Goal: Information Seeking & Learning: Learn about a topic

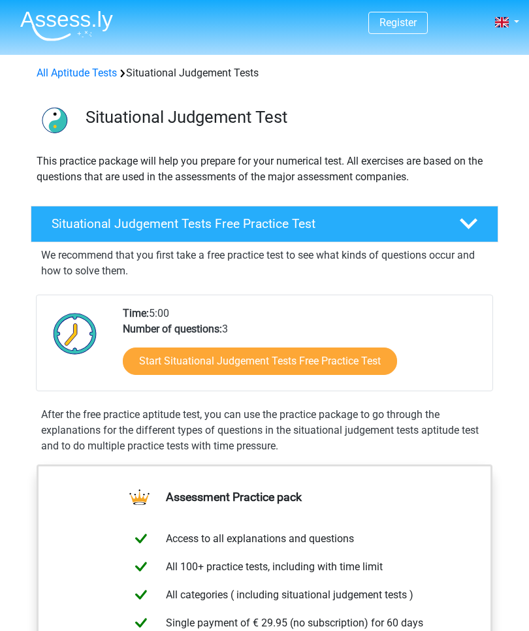
click at [156, 359] on link "Start Situational Judgement Tests Free Practice Test" at bounding box center [260, 360] width 274 height 27
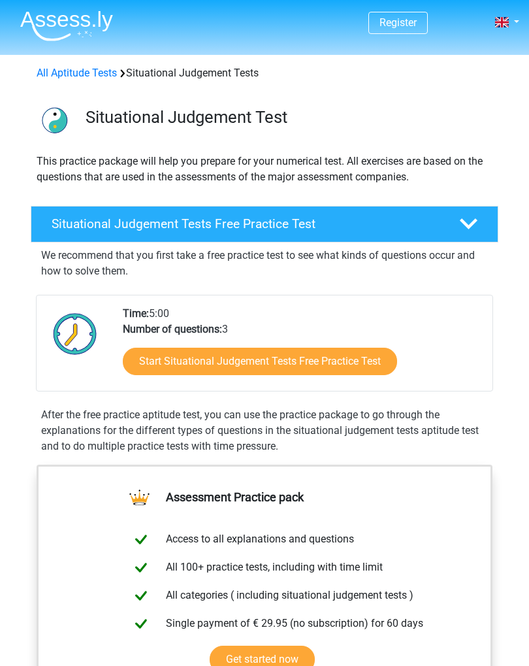
scroll to position [242, 0]
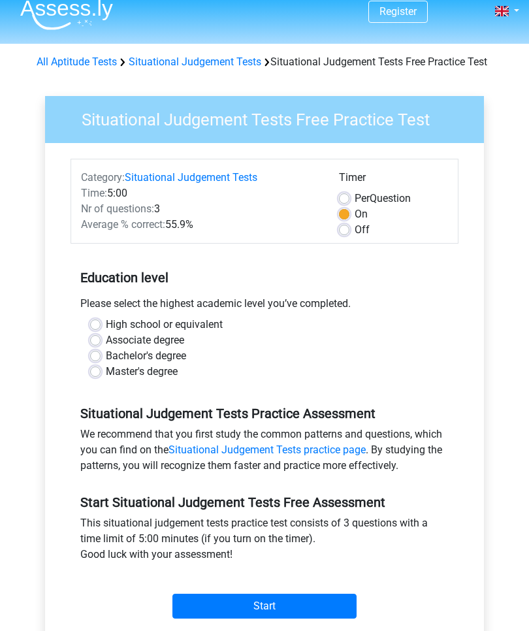
scroll to position [11, 0]
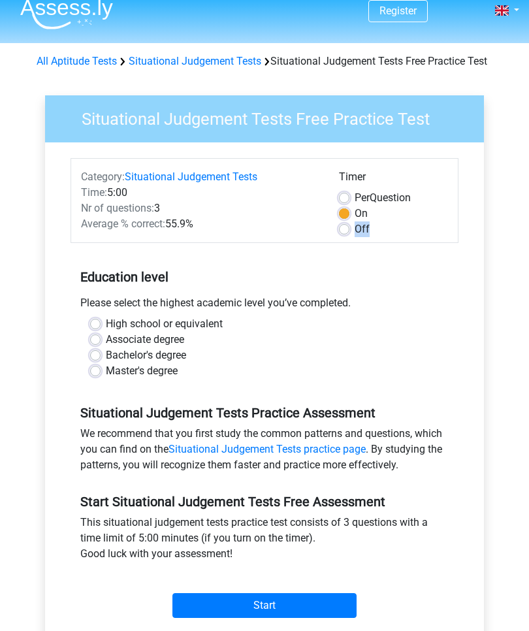
click at [445, 291] on h5 "Education level" at bounding box center [264, 278] width 368 height 26
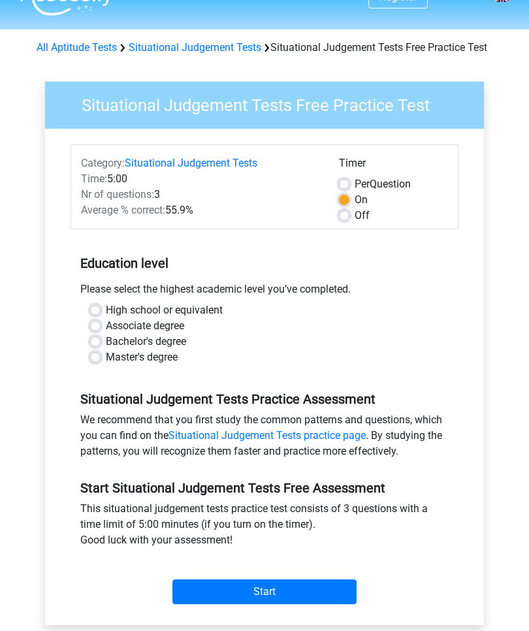
scroll to position [25, 0]
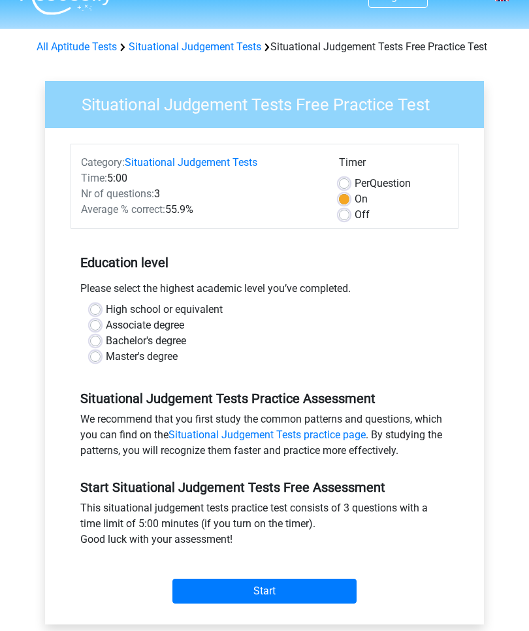
click at [177, 604] on input "Start" at bounding box center [264, 591] width 184 height 25
click at [190, 601] on input "Start" at bounding box center [264, 591] width 184 height 25
click at [87, 318] on div "High school or equivalent Associate degree Bachelor's degree Master's degree" at bounding box center [264, 333] width 368 height 63
click at [106, 317] on label "High school or equivalent" at bounding box center [164, 310] width 117 height 16
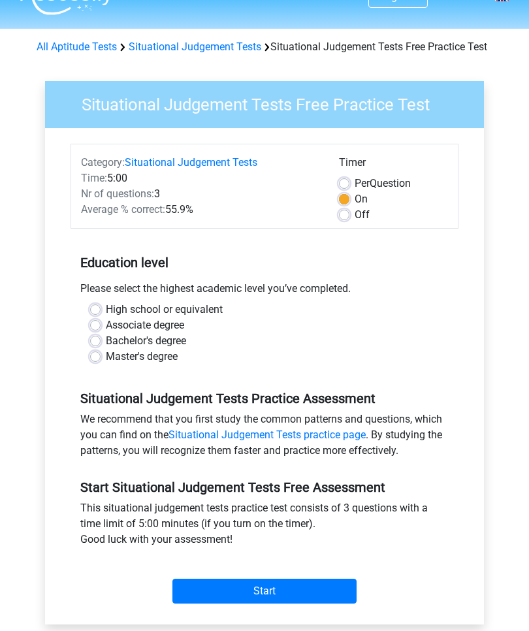
click at [97, 315] on input "High school or equivalent" at bounding box center [95, 308] width 10 height 13
radio input "true"
click at [327, 603] on input "Start" at bounding box center [264, 591] width 184 height 25
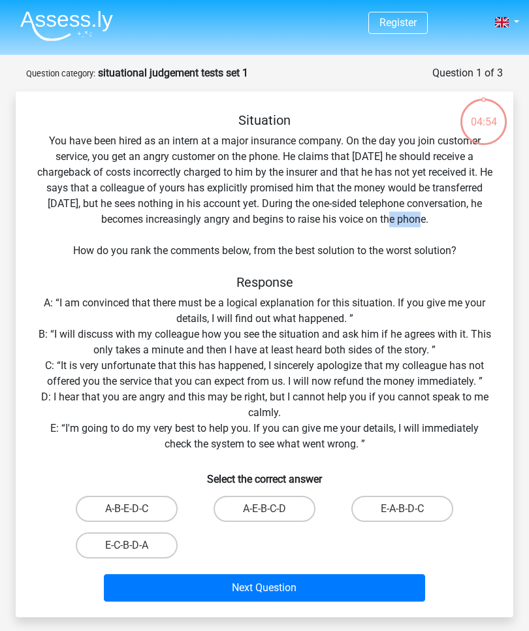
click at [505, 140] on icon at bounding box center [483, 121] width 49 height 49
click at [110, 506] on label "A-B-E-D-C" at bounding box center [127, 509] width 102 height 26
click at [127, 509] on input "A-B-E-D-C" at bounding box center [131, 513] width 8 height 8
radio input "true"
click at [345, 439] on div "Situation You have been hired as an intern at a major insurance company. On the…" at bounding box center [264, 359] width 487 height 494
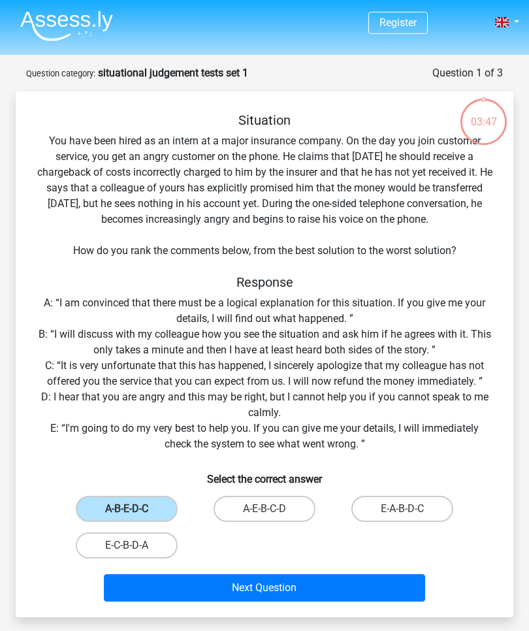
click at [409, 507] on label "E-A-B-D-C" at bounding box center [402, 509] width 102 height 26
click at [409, 509] on input "E-A-B-D-C" at bounding box center [406, 513] width 8 height 8
radio input "true"
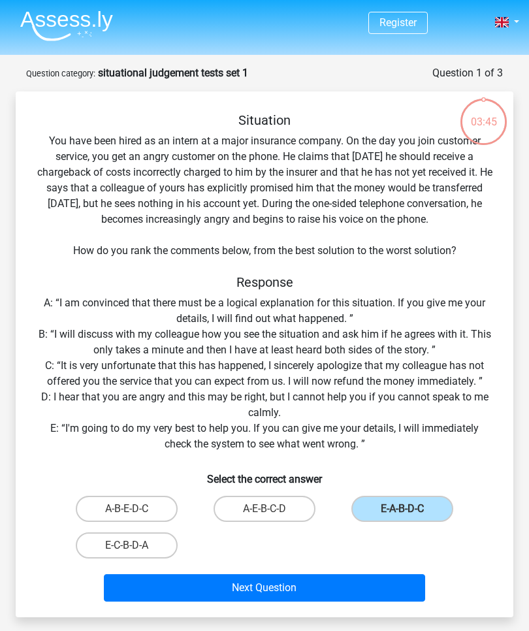
click at [362, 580] on button "Next Question" at bounding box center [265, 587] width 322 height 27
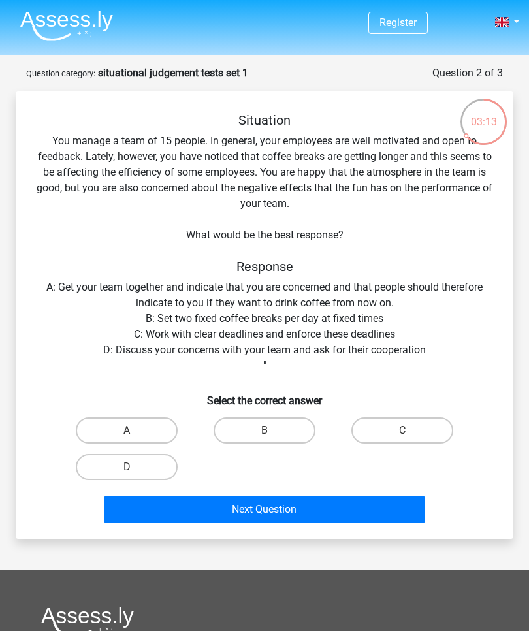
click at [293, 428] on label "B" at bounding box center [265, 430] width 102 height 26
click at [273, 430] on input "B" at bounding box center [269, 434] width 8 height 8
radio input "true"
click at [345, 502] on button "Next Question" at bounding box center [265, 509] width 322 height 27
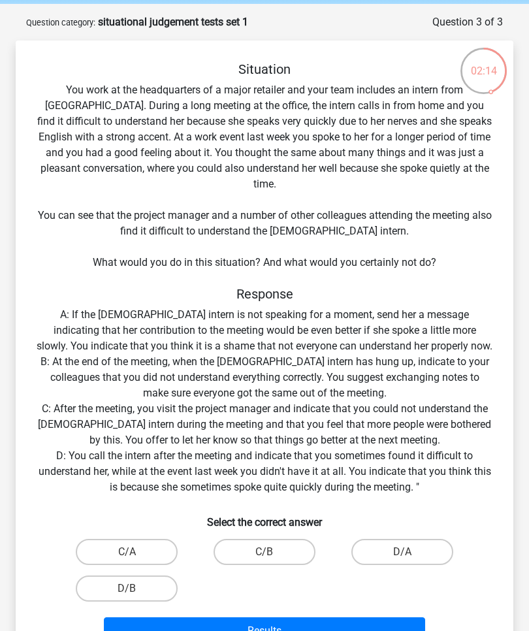
scroll to position [50, 0]
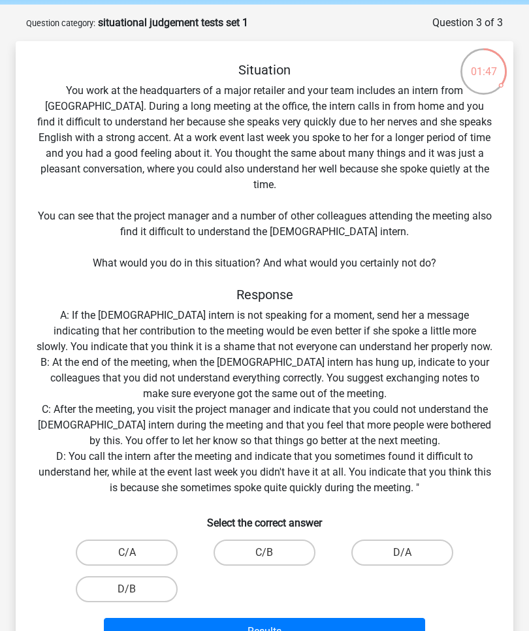
click at [285, 539] on label "C/B" at bounding box center [265, 552] width 102 height 26
click at [273, 553] on input "C/B" at bounding box center [269, 557] width 8 height 8
radio input "true"
click at [310, 618] on button "Results" at bounding box center [265, 631] width 322 height 27
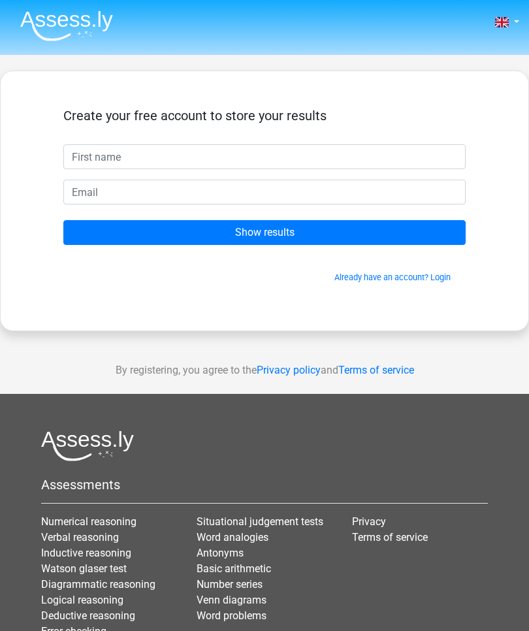
click at [419, 236] on input "Show results" at bounding box center [264, 232] width 402 height 25
click at [458, 112] on h5 "Create your free account to store your results" at bounding box center [264, 116] width 402 height 16
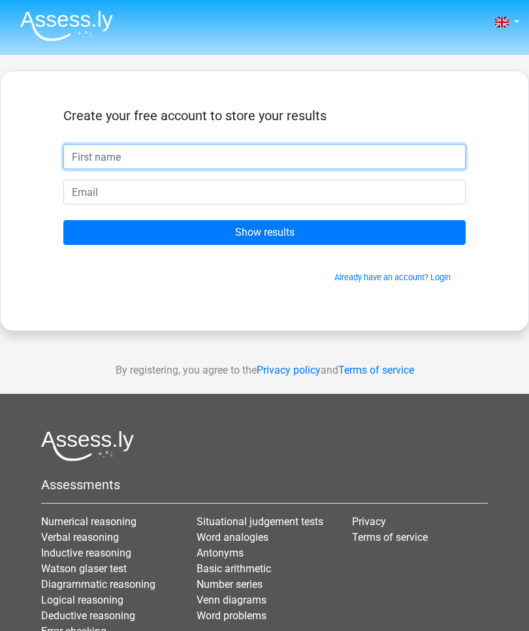
click at [426, 149] on input "text" at bounding box center [264, 156] width 402 height 25
type input "te"
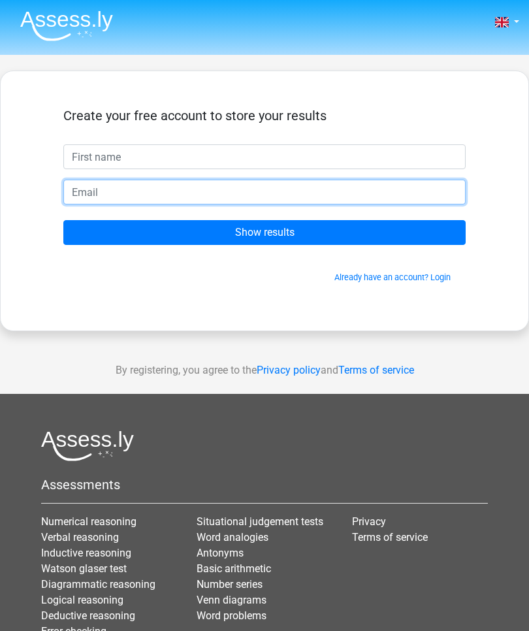
click at [80, 189] on input "email" at bounding box center [264, 192] width 402 height 25
type input "ted.isherwood@learnatwren.org"
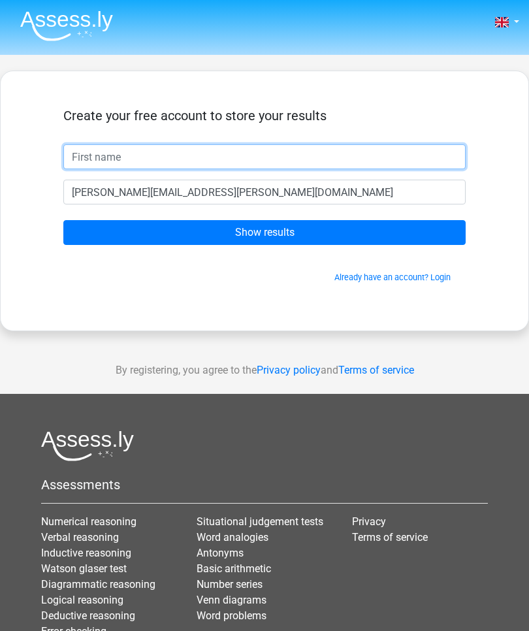
click at [334, 145] on input "text" at bounding box center [264, 156] width 402 height 25
click at [327, 168] on input "text" at bounding box center [264, 156] width 402 height 25
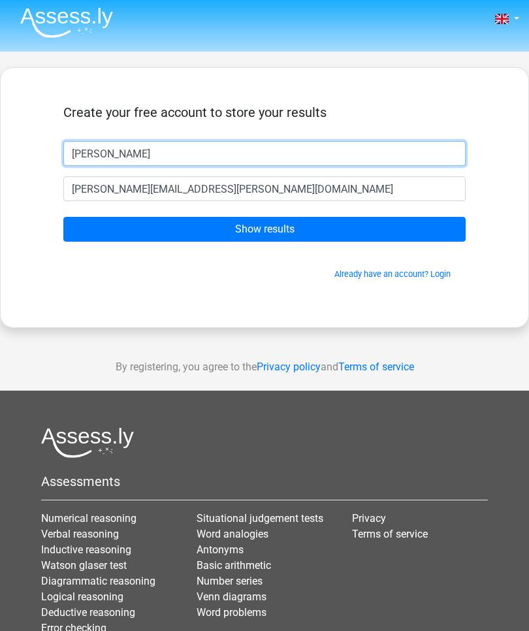
scroll to position [3, 0]
type input "Ted Isherwood"
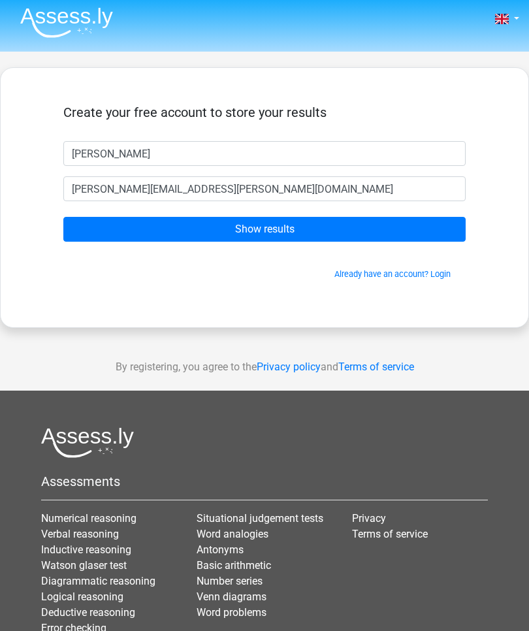
click at [436, 223] on input "Show results" at bounding box center [264, 229] width 402 height 25
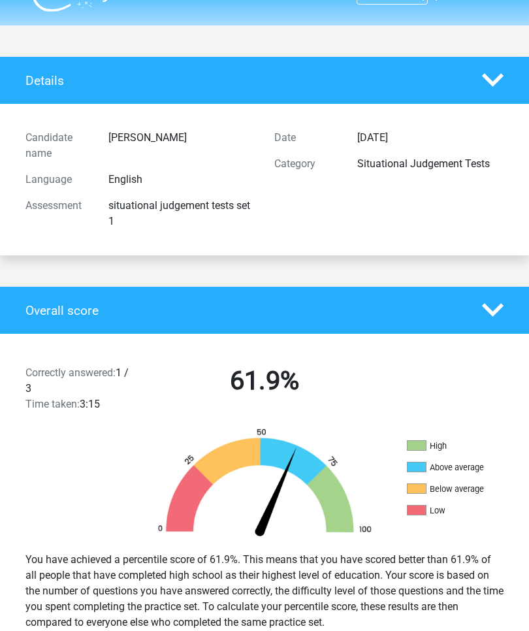
scroll to position [29, 0]
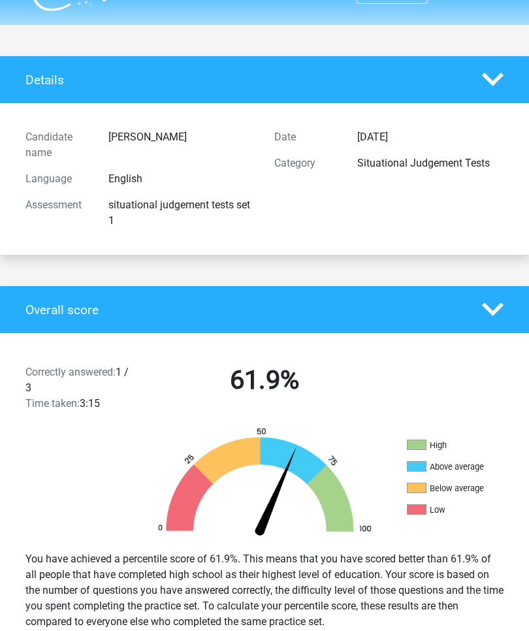
click at [2, 129] on div "Details Candidate name [PERSON_NAME] Language English Assessment situational ju…" at bounding box center [264, 156] width 529 height 199
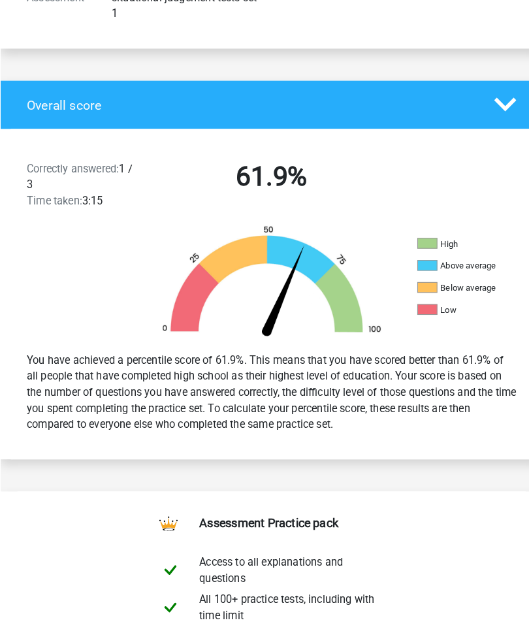
scroll to position [241, 0]
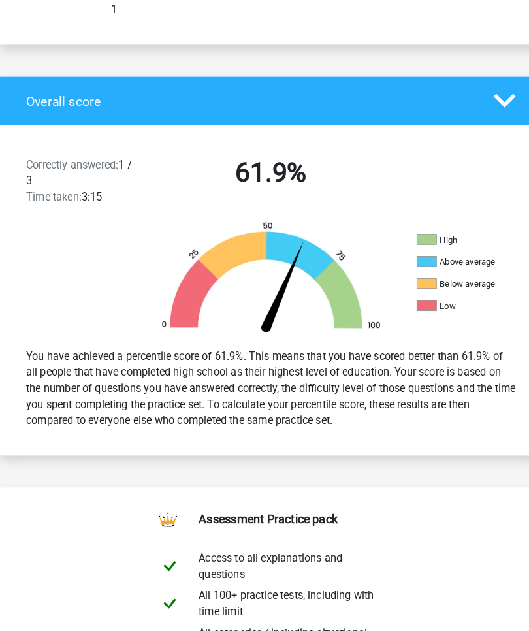
click at [441, 247] on ul "High (>75%) Above average (50-75%) Below average (25-50%) Low (<25%)" at bounding box center [472, 272] width 131 height 86
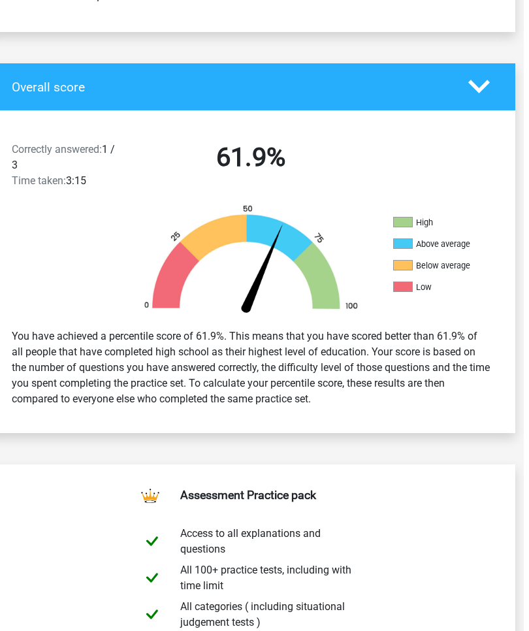
scroll to position [0, 8]
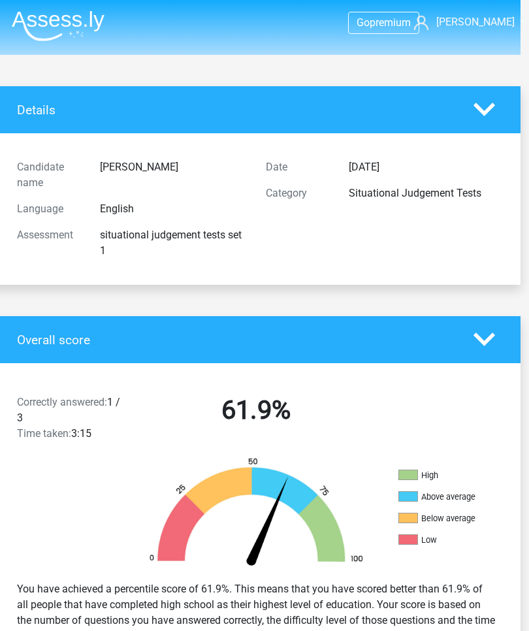
click at [475, 209] on div "Date [DATE] Category Situational Judgement Tests" at bounding box center [380, 209] width 249 height 110
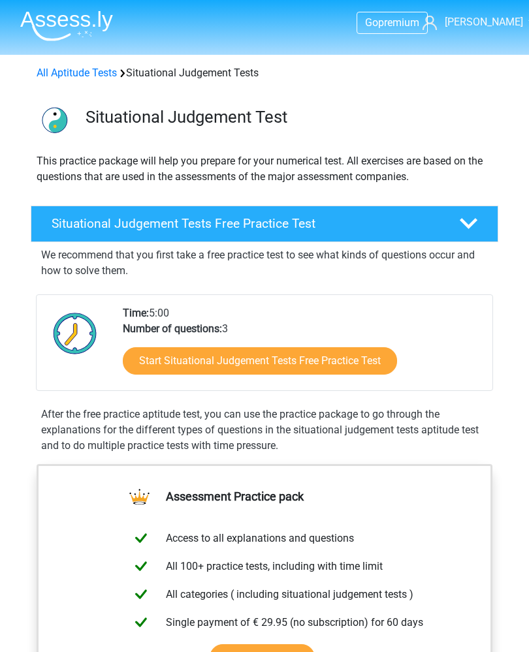
click at [376, 362] on link "Start Situational Judgement Tests Free Practice Test" at bounding box center [260, 360] width 274 height 27
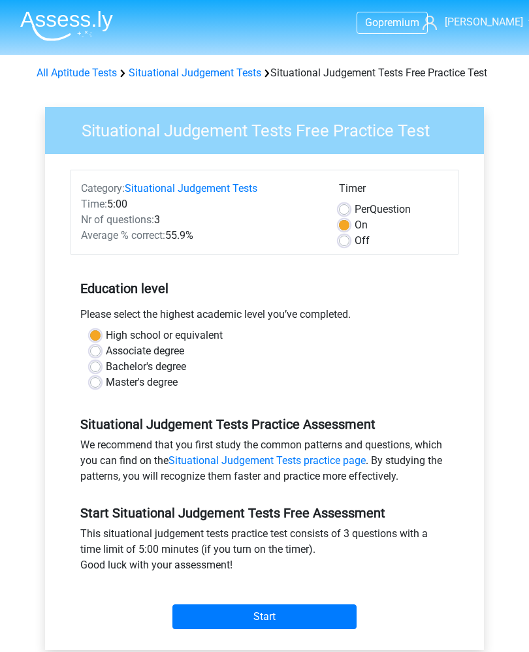
click at [313, 630] on input "Start" at bounding box center [264, 617] width 184 height 25
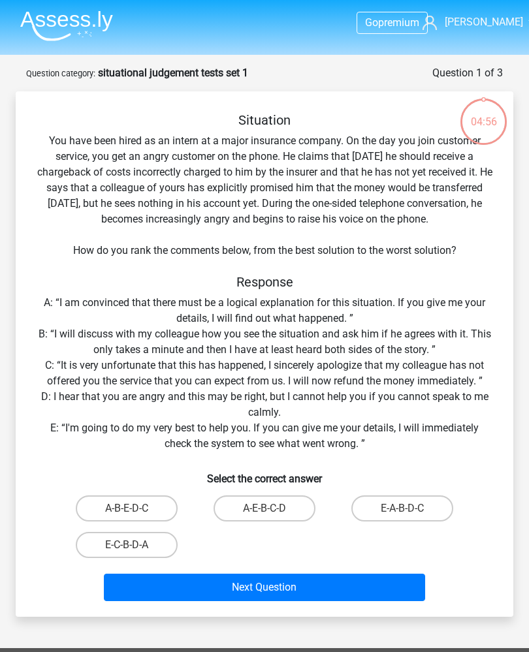
click at [135, 505] on label "A-B-E-D-C" at bounding box center [127, 509] width 102 height 26
click at [135, 509] on input "A-B-E-D-C" at bounding box center [131, 513] width 8 height 8
radio input "true"
click at [416, 511] on label "E-A-B-D-C" at bounding box center [402, 509] width 102 height 26
click at [411, 511] on input "E-A-B-D-C" at bounding box center [406, 513] width 8 height 8
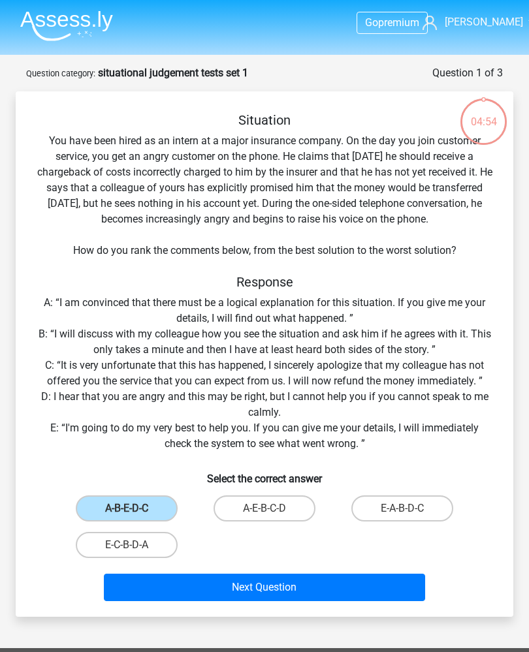
radio input "true"
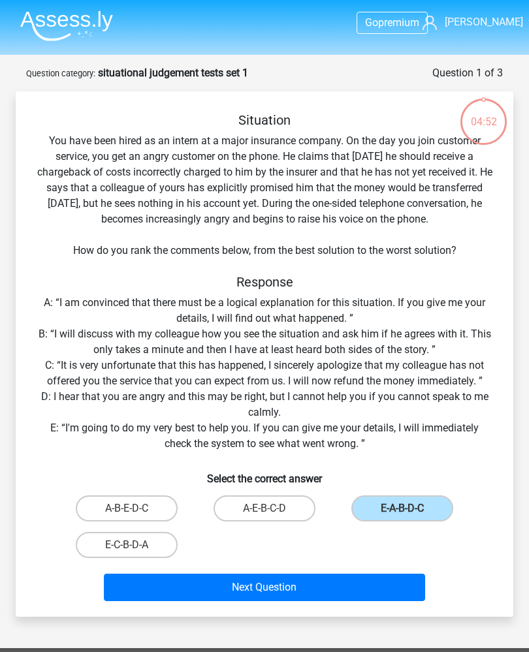
click at [382, 575] on button "Next Question" at bounding box center [265, 587] width 322 height 27
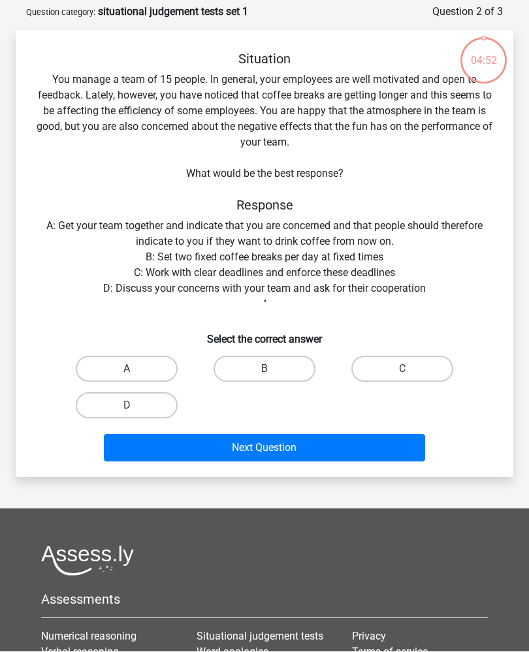
scroll to position [65, 0]
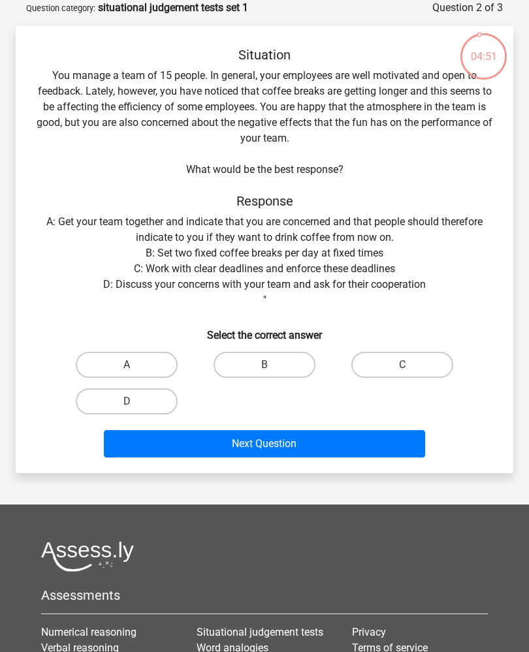
click at [91, 400] on label "D" at bounding box center [127, 402] width 102 height 26
click at [127, 402] on input "D" at bounding box center [131, 406] width 8 height 8
radio input "true"
click at [283, 440] on button "Next Question" at bounding box center [265, 443] width 322 height 27
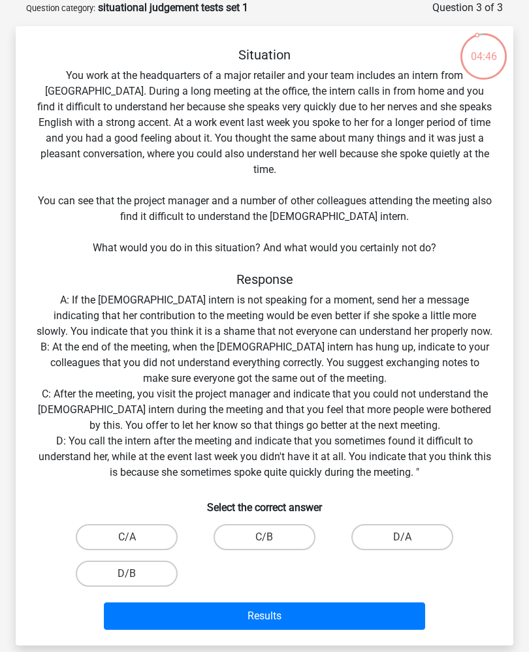
click at [289, 524] on label "C/B" at bounding box center [265, 537] width 102 height 26
click at [273, 537] on input "C/B" at bounding box center [269, 541] width 8 height 8
radio input "true"
click at [312, 603] on button "Results" at bounding box center [265, 616] width 322 height 27
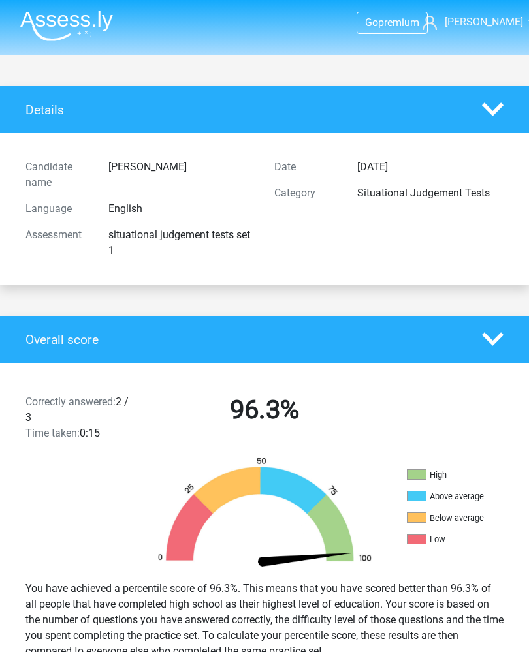
click at [2, 386] on div "Correctly answered: 2 / 3 Time taken: 0:15 96.3%" at bounding box center [264, 418] width 529 height 78
click at [0, 545] on div at bounding box center [66, 514] width 133 height 114
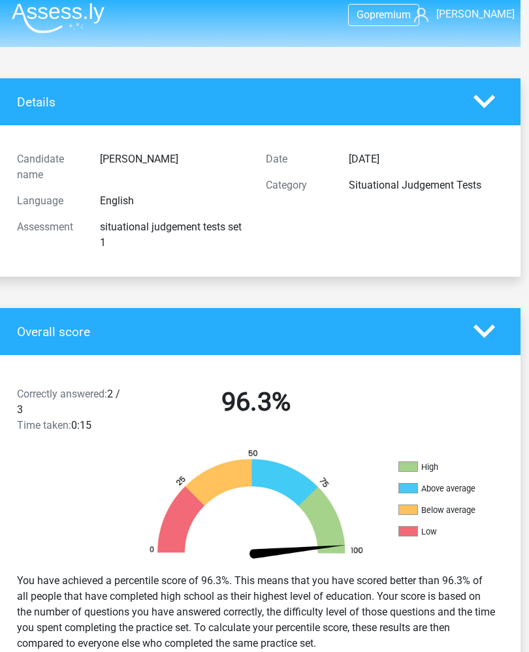
scroll to position [0, 8]
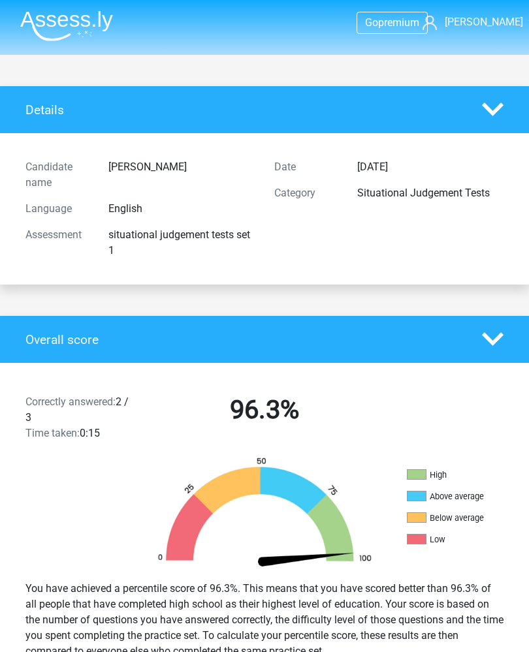
scroll to position [0, 8]
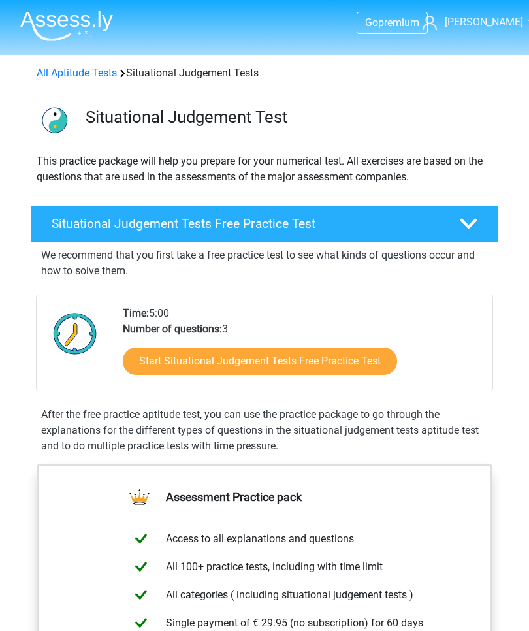
click at [345, 364] on link "Start Situational Judgement Tests Free Practice Test" at bounding box center [260, 360] width 274 height 27
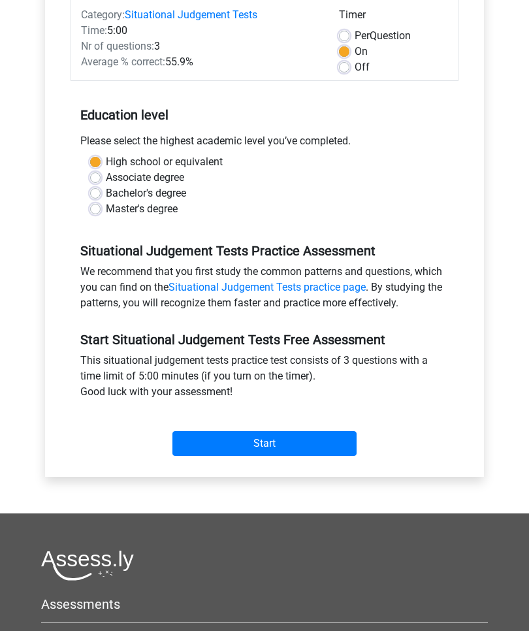
scroll to position [174, 0]
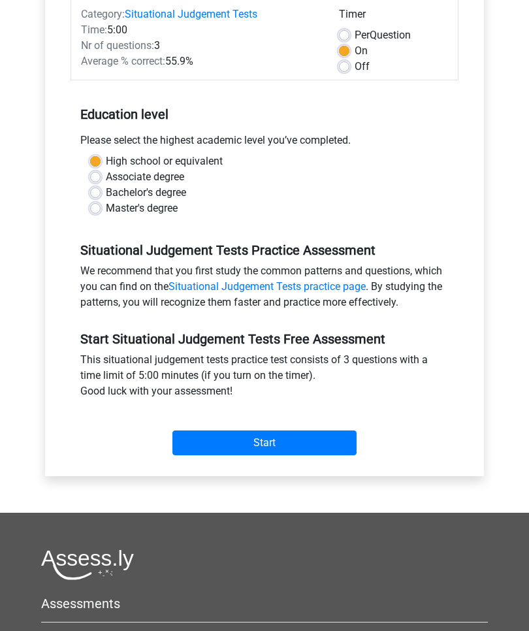
click at [324, 451] on input "Start" at bounding box center [264, 443] width 184 height 25
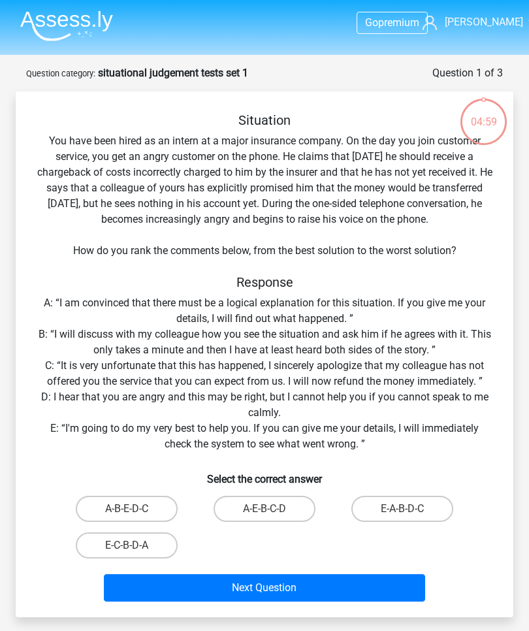
click at [419, 505] on label "E-A-B-D-C" at bounding box center [402, 509] width 102 height 26
click at [411, 509] on input "E-A-B-D-C" at bounding box center [406, 513] width 8 height 8
radio input "true"
click at [377, 584] on button "Next Question" at bounding box center [265, 587] width 322 height 27
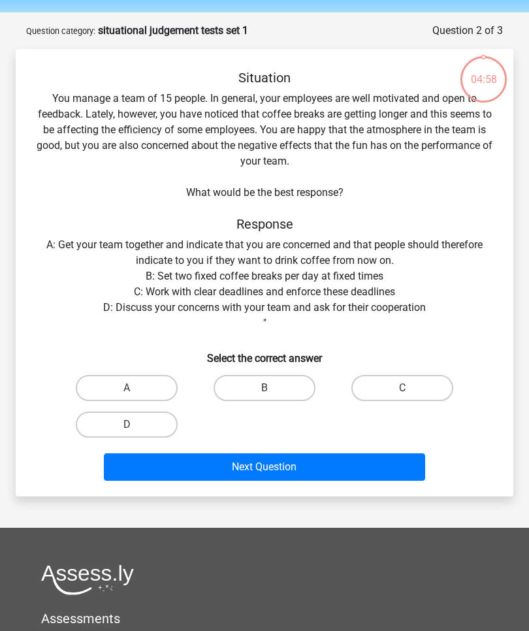
scroll to position [65, 0]
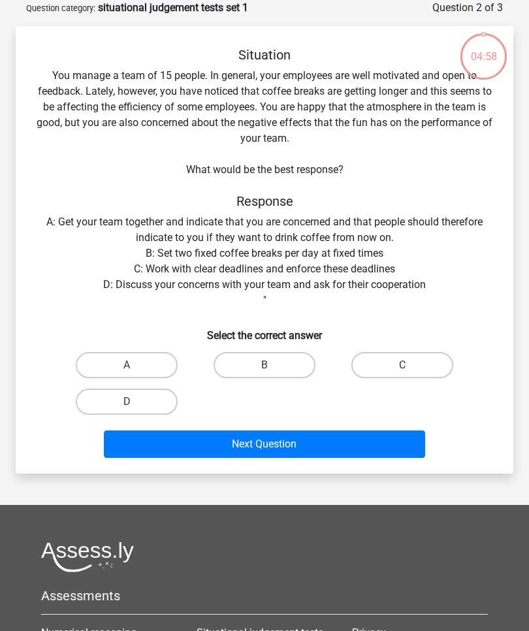
click at [95, 400] on label "D" at bounding box center [127, 402] width 102 height 26
click at [127, 402] on input "D" at bounding box center [131, 406] width 8 height 8
radio input "true"
click at [376, 445] on button "Next Question" at bounding box center [265, 443] width 322 height 27
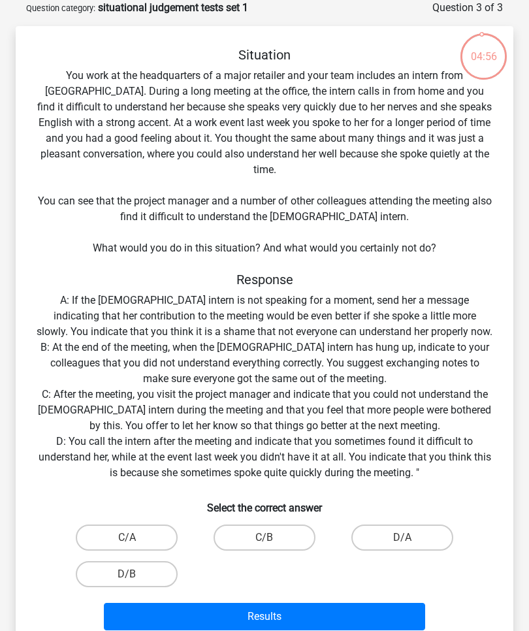
click at [288, 524] on label "C/B" at bounding box center [265, 537] width 102 height 26
click at [273, 537] on input "C/B" at bounding box center [269, 541] width 8 height 8
radio input "true"
click at [304, 603] on button "Results" at bounding box center [265, 616] width 322 height 27
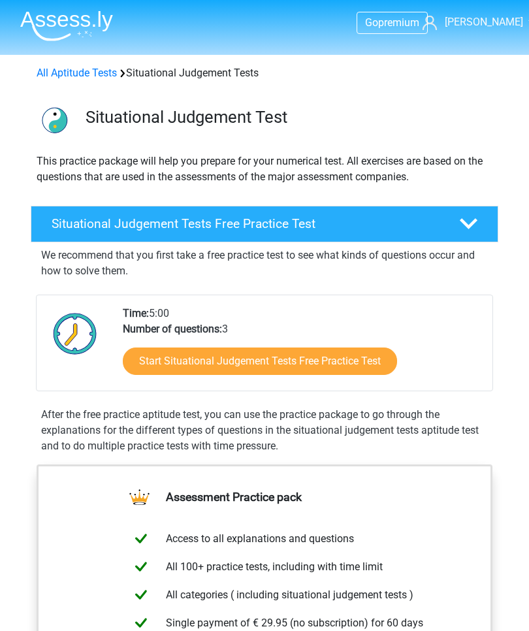
click at [376, 366] on link "Start Situational Judgement Tests Free Practice Test" at bounding box center [260, 360] width 274 height 27
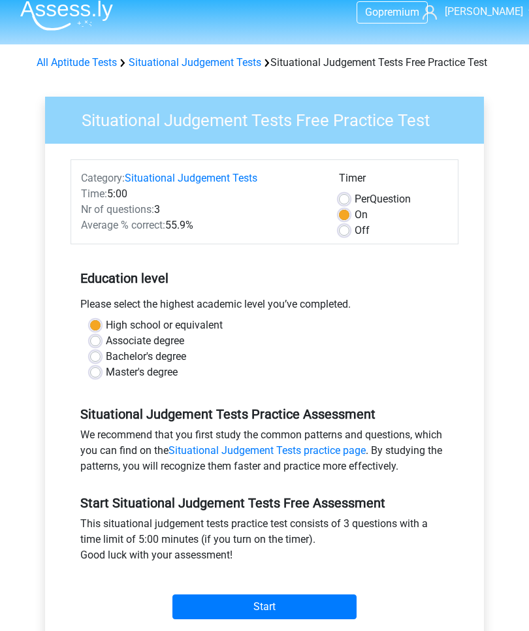
scroll to position [11, 0]
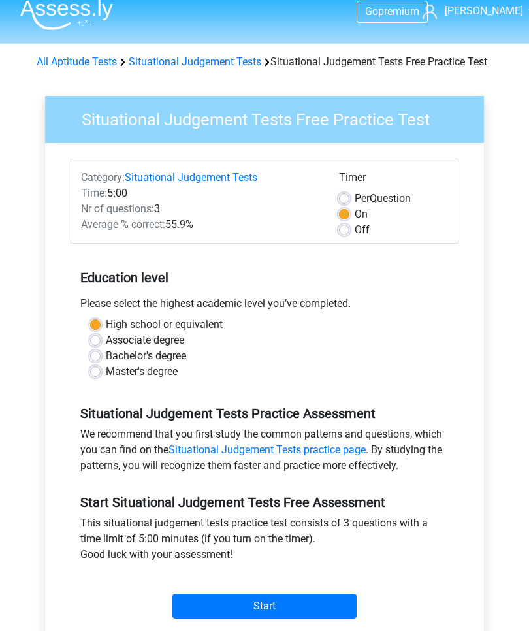
click at [325, 618] on input "Start" at bounding box center [264, 606] width 184 height 25
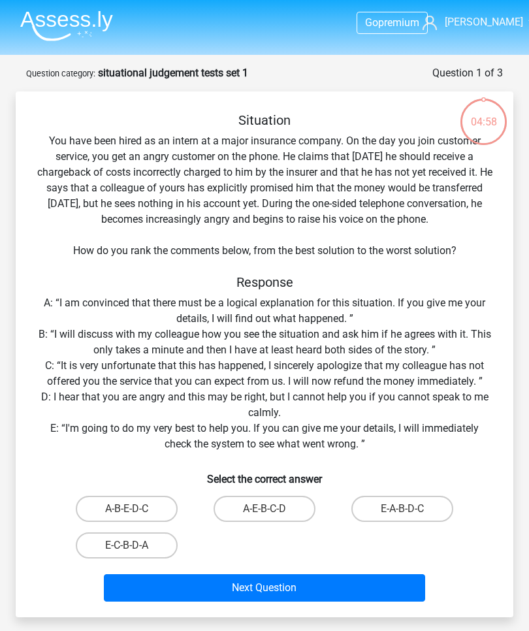
click at [292, 510] on label "A-E-B-C-D" at bounding box center [265, 509] width 102 height 26
click at [273, 510] on input "A-E-B-C-D" at bounding box center [269, 513] width 8 height 8
radio input "true"
click at [321, 586] on button "Next Question" at bounding box center [265, 587] width 322 height 27
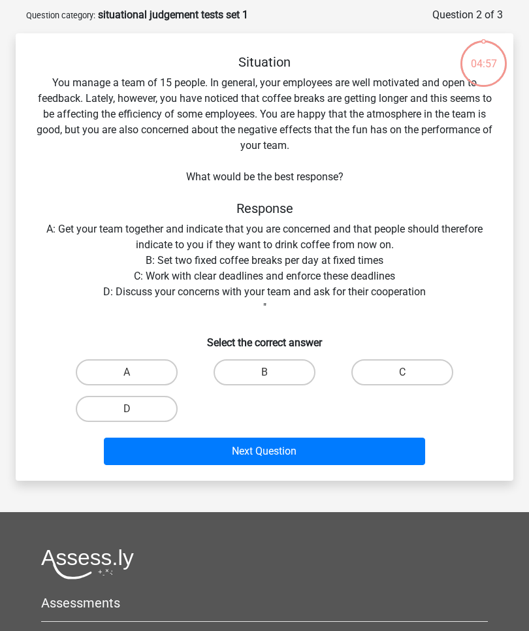
scroll to position [65, 0]
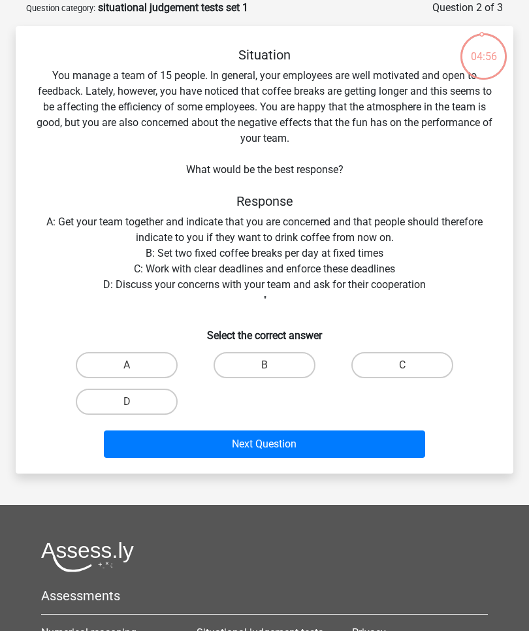
click at [110, 400] on label "D" at bounding box center [127, 402] width 102 height 26
click at [127, 402] on input "D" at bounding box center [131, 406] width 8 height 8
radio input "true"
click at [324, 440] on button "Next Question" at bounding box center [265, 443] width 322 height 27
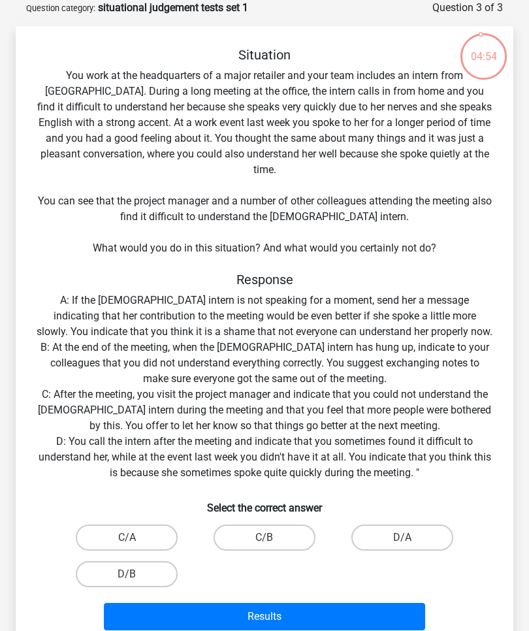
click at [300, 527] on label "C/B" at bounding box center [265, 537] width 102 height 26
click at [273, 537] on input "C/B" at bounding box center [269, 541] width 8 height 8
radio input "true"
click at [313, 603] on button "Results" at bounding box center [265, 616] width 322 height 27
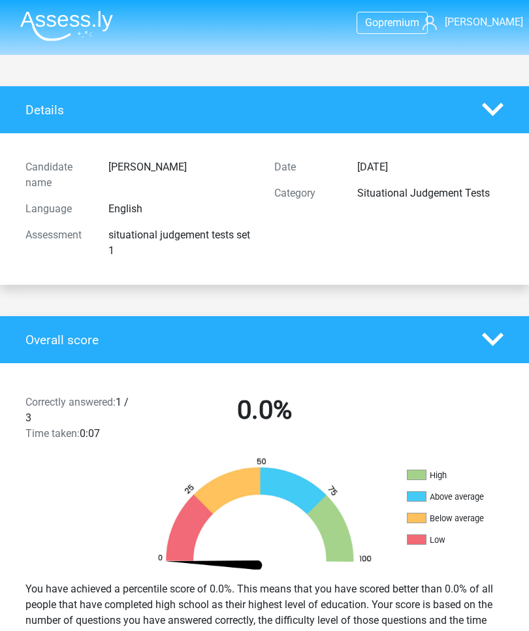
click at [138, 470] on div at bounding box center [265, 514] width 265 height 114
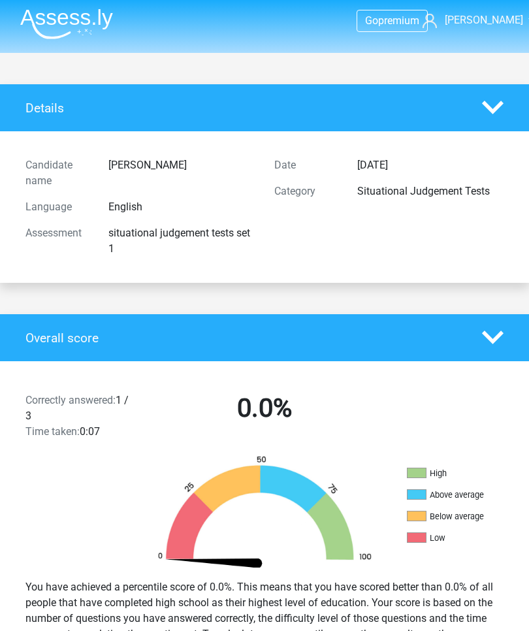
click at [299, 609] on div "You have achieved a percentile score of 0.0%. This means that you have scored b…" at bounding box center [265, 619] width 498 height 89
